Goal: Information Seeking & Learning: Learn about a topic

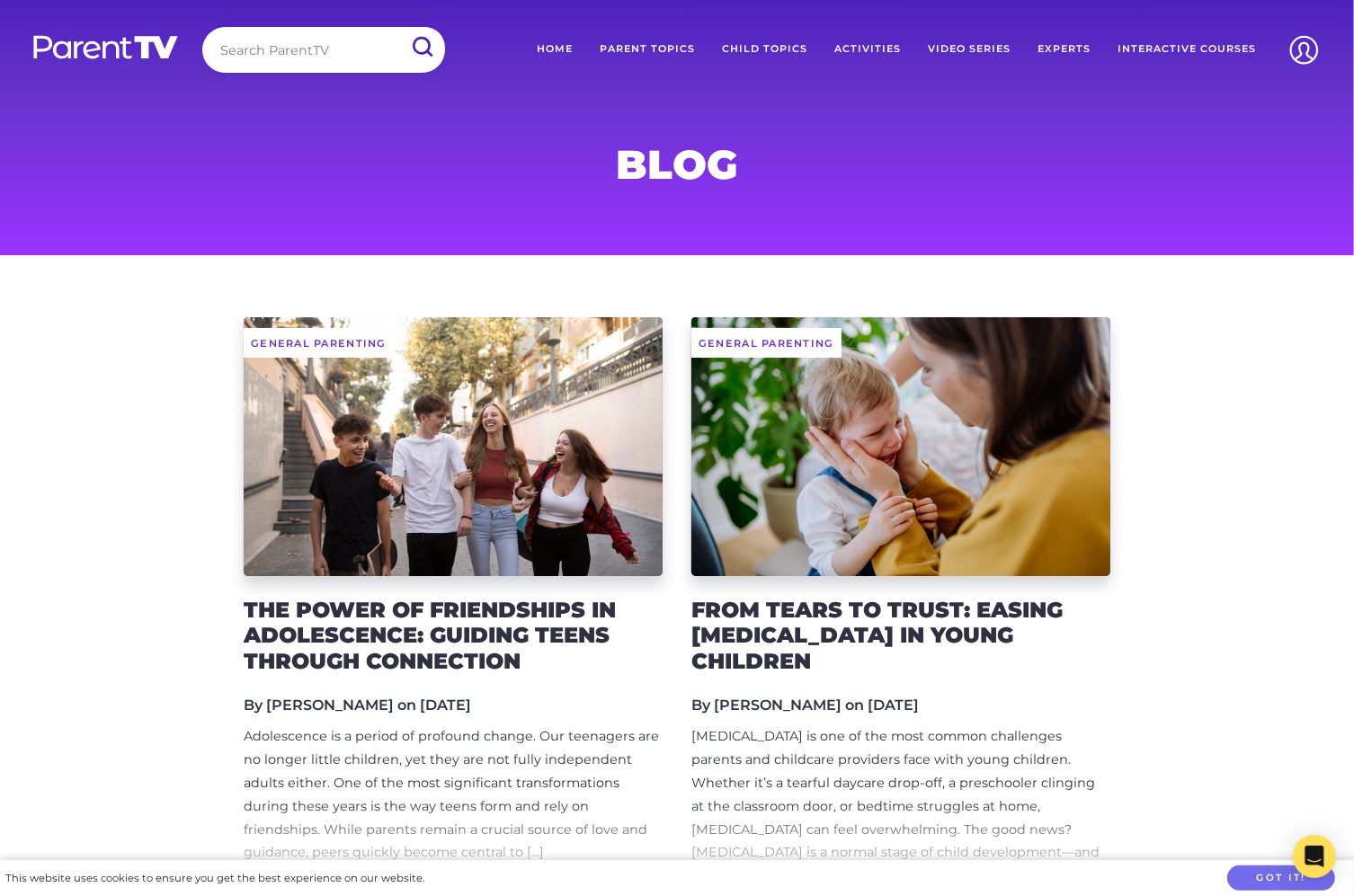
click at [508, 614] on h2 "The Power of Friendships in Adolescence: Guiding Teens Through Connection" at bounding box center [453, 635] width 419 height 77
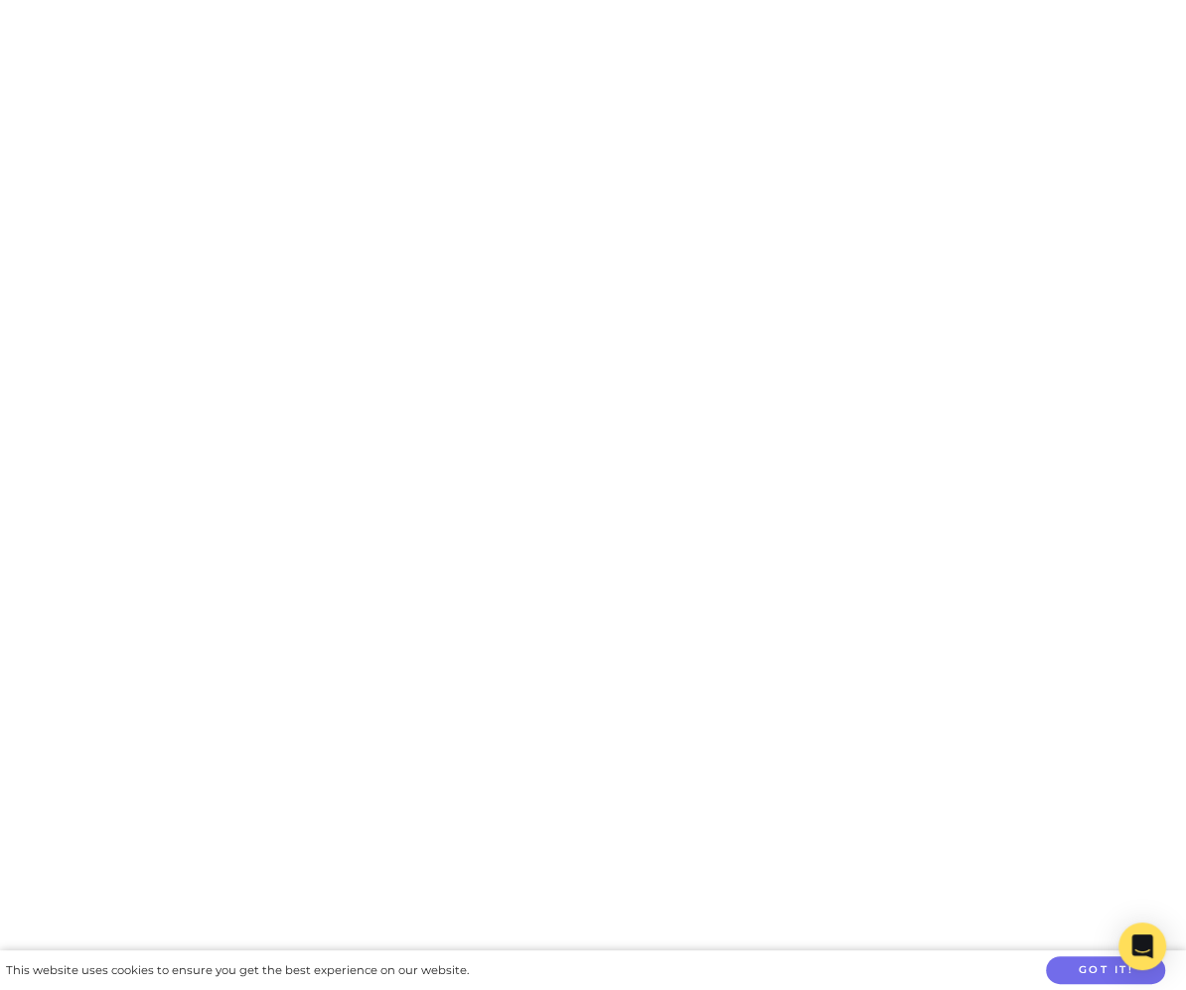
scroll to position [2369, 0]
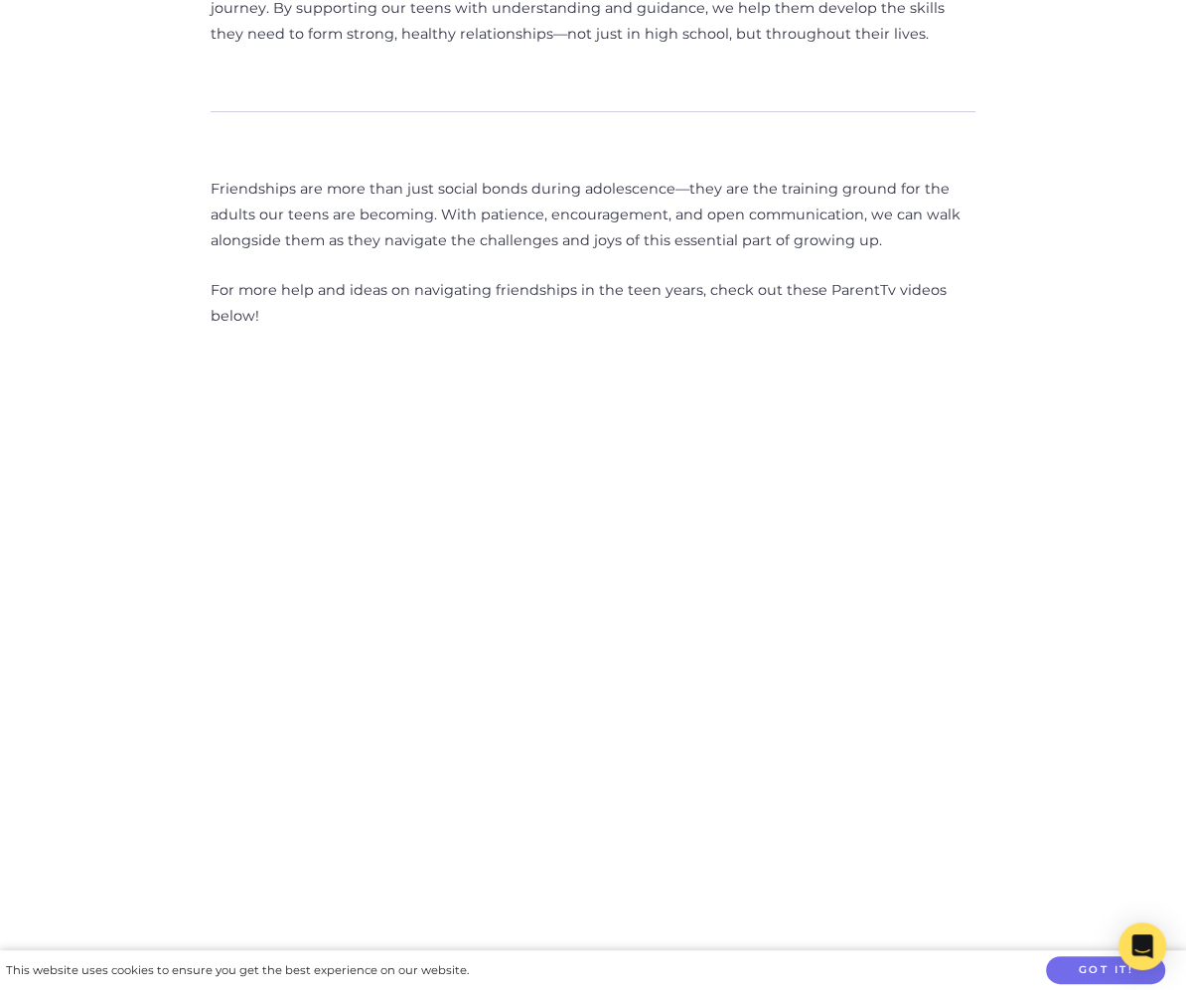
click at [562, 401] on img at bounding box center [592, 695] width 685 height 685
